Goal: Information Seeking & Learning: Understand process/instructions

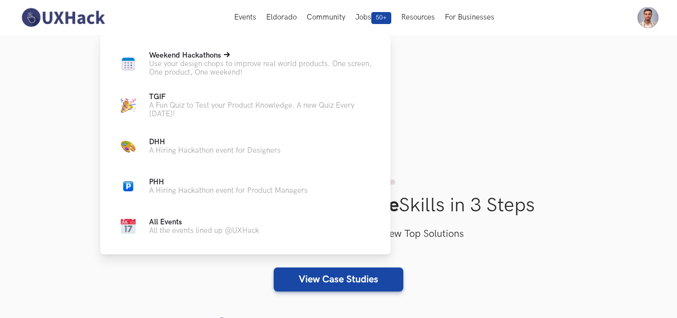
click at [208, 57] on span "Weekend Hackathons Live" at bounding box center [185, 55] width 72 height 9
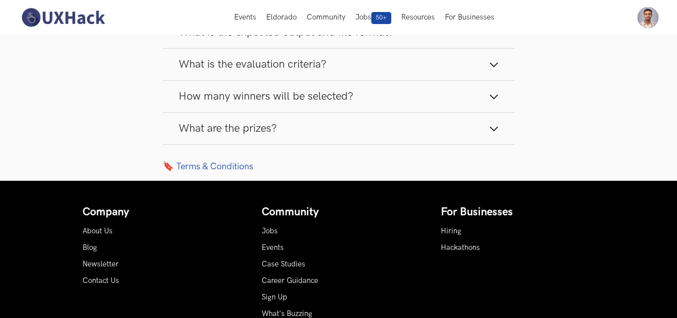
scroll to position [1251, 0]
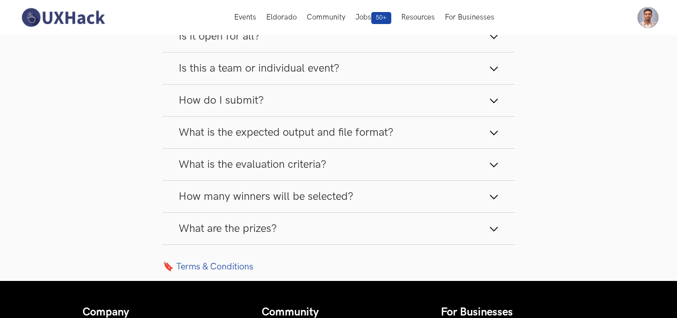
click at [504, 106] on button "How do I submit?" at bounding box center [339, 101] width 352 height 32
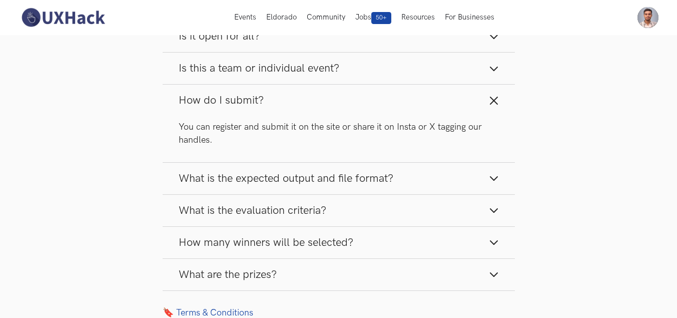
click at [496, 95] on button "How do I submit?" at bounding box center [339, 101] width 352 height 32
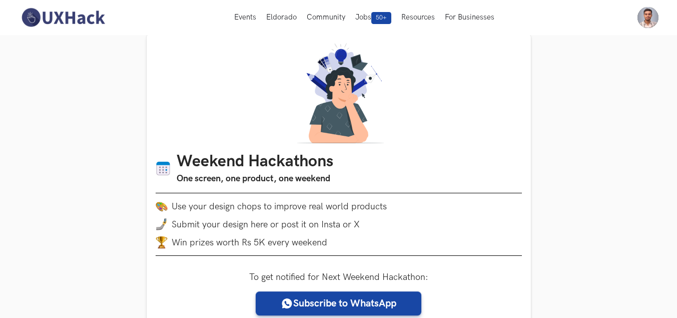
scroll to position [0, 0]
